Goal: Information Seeking & Learning: Learn about a topic

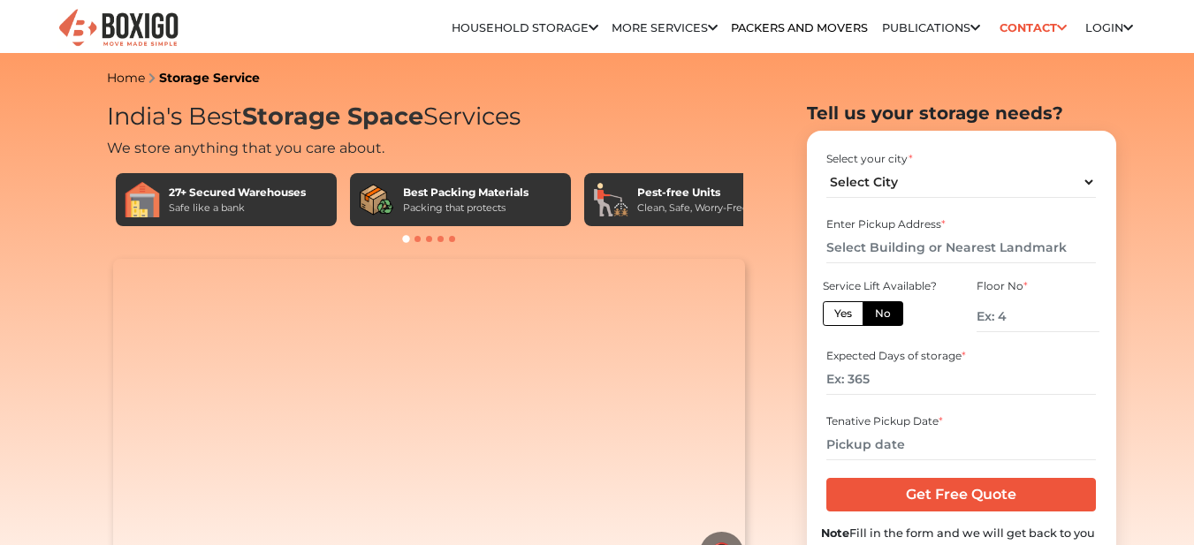
click at [0, 0] on link "Household Storage in [GEOGRAPHIC_DATA]" at bounding box center [0, 0] width 0 height 0
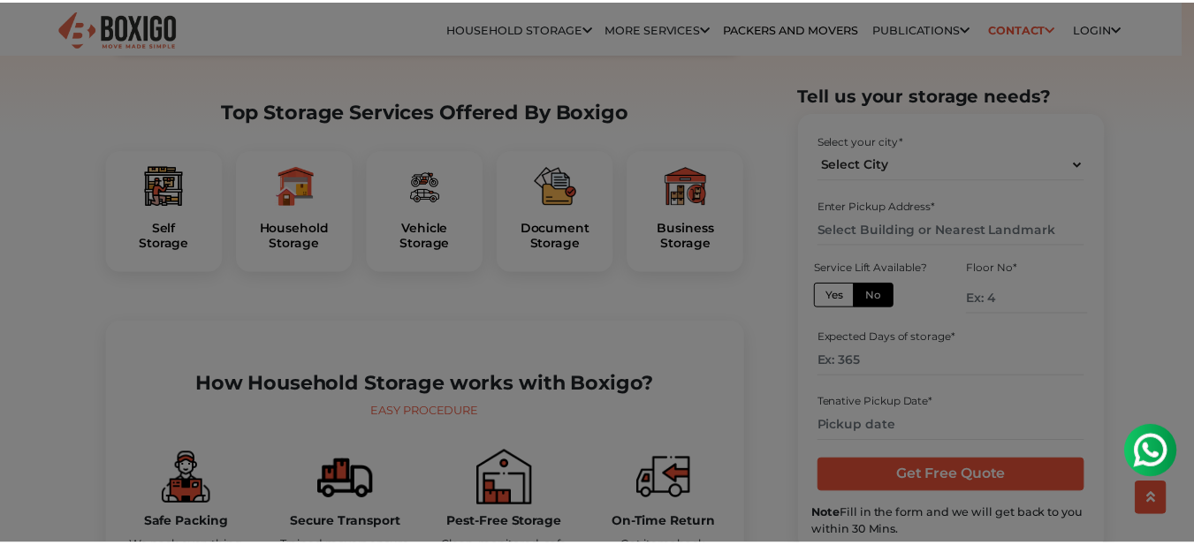
scroll to position [530, 0]
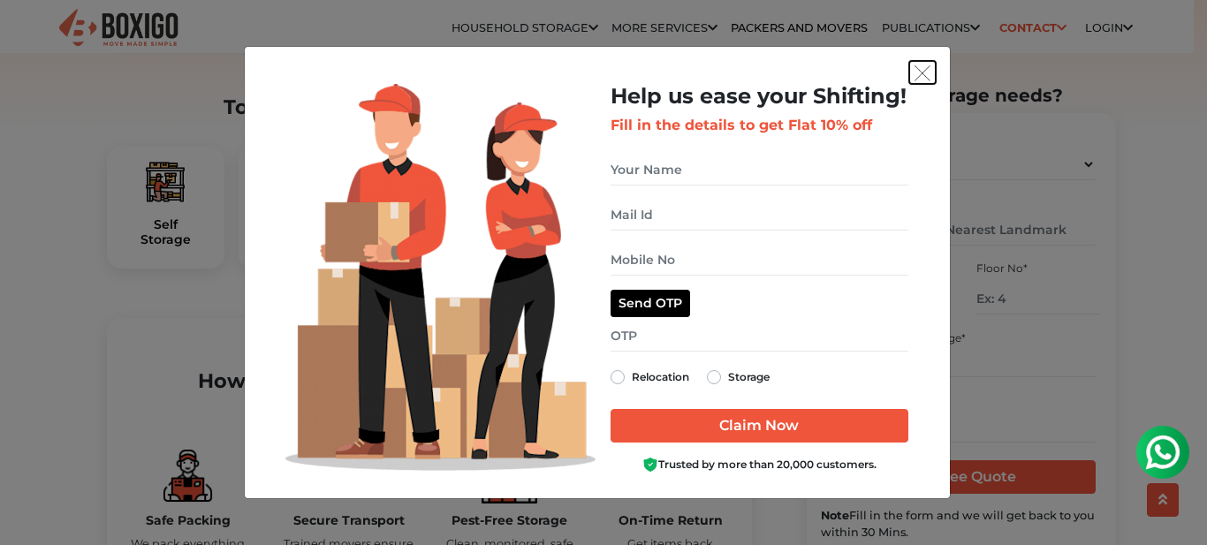
click at [920, 70] on img "get free quote dialog" at bounding box center [923, 73] width 16 height 16
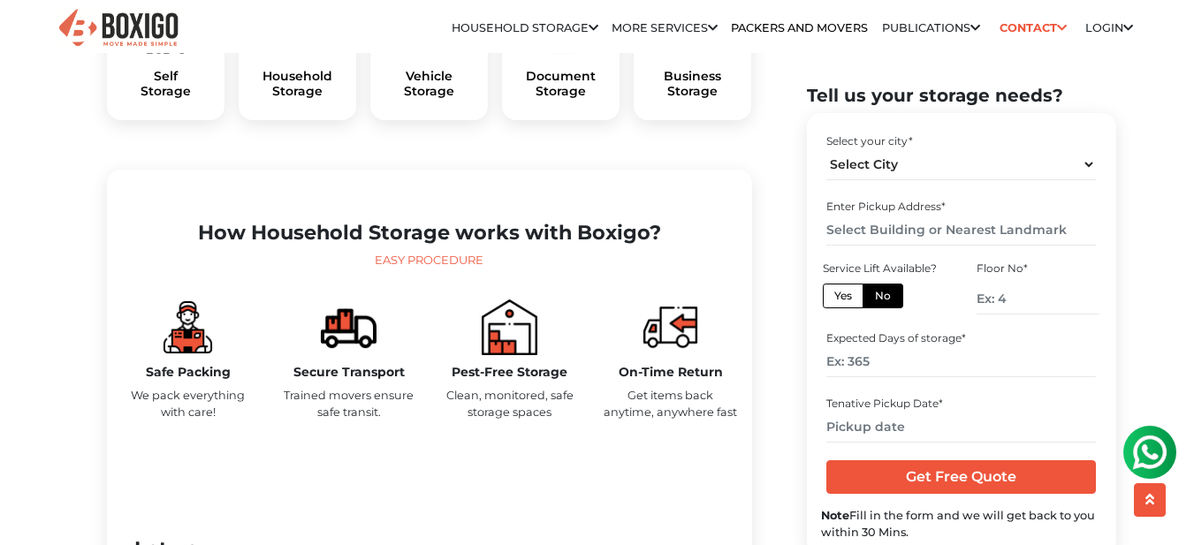
scroll to position [795, 0]
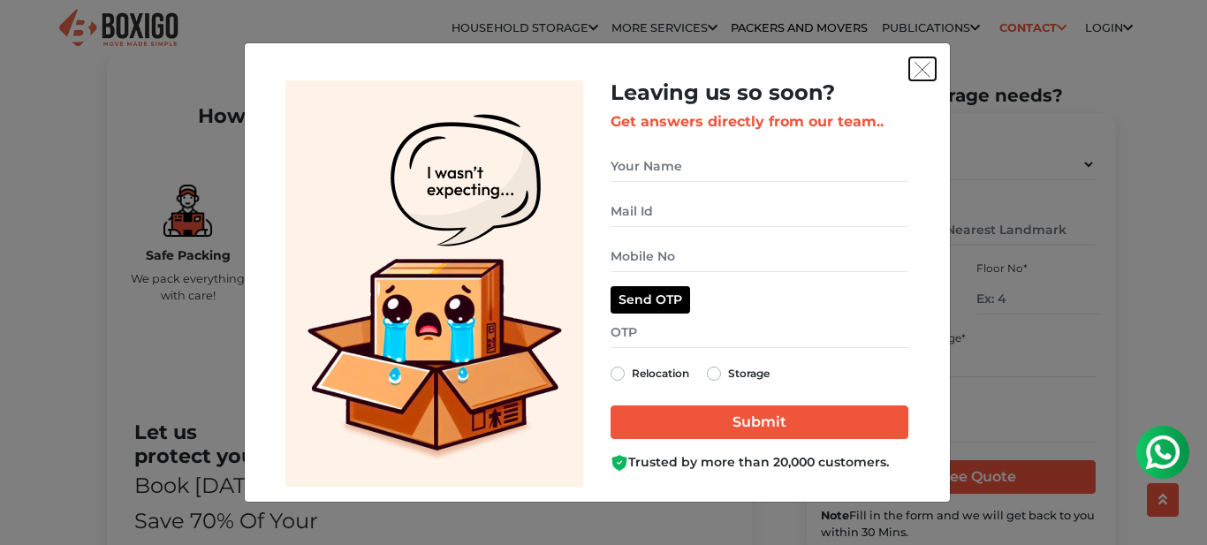
click at [925, 69] on img "get free quote dialog" at bounding box center [923, 70] width 16 height 16
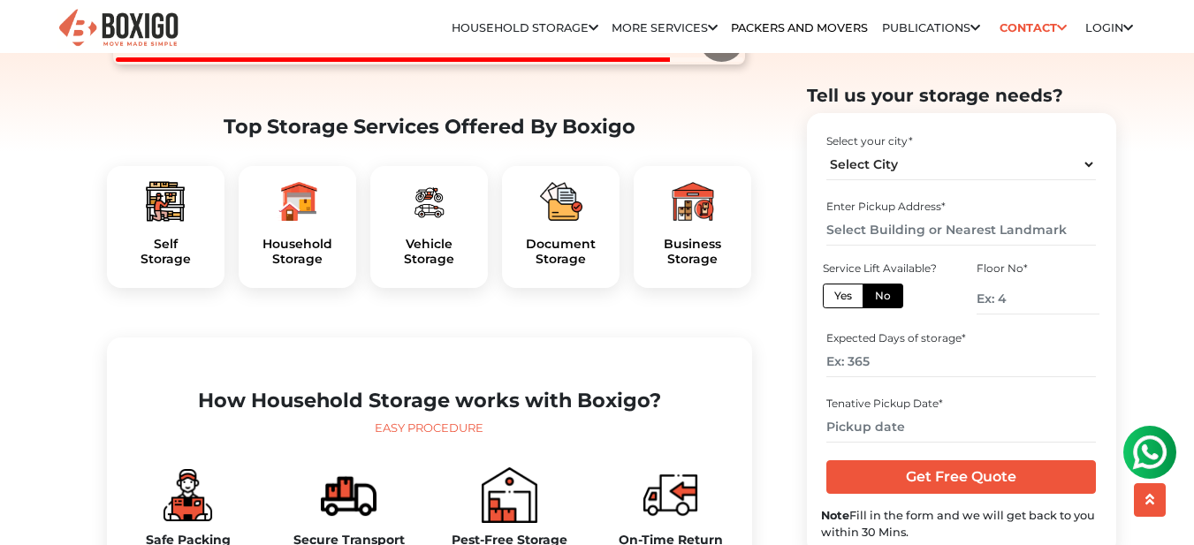
scroll to position [442, 0]
